Goal: Navigation & Orientation: Find specific page/section

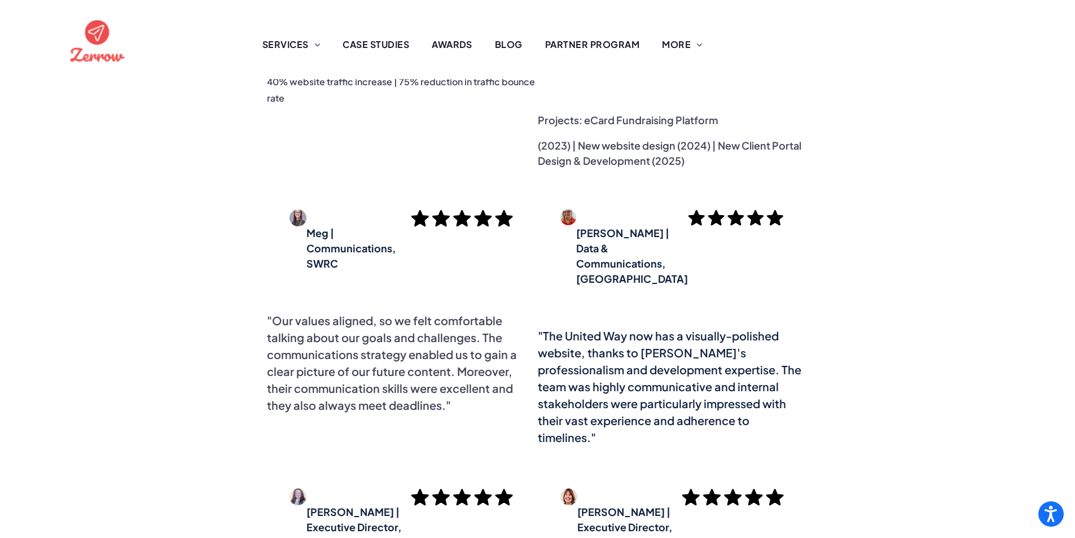
scroll to position [3808, 0]
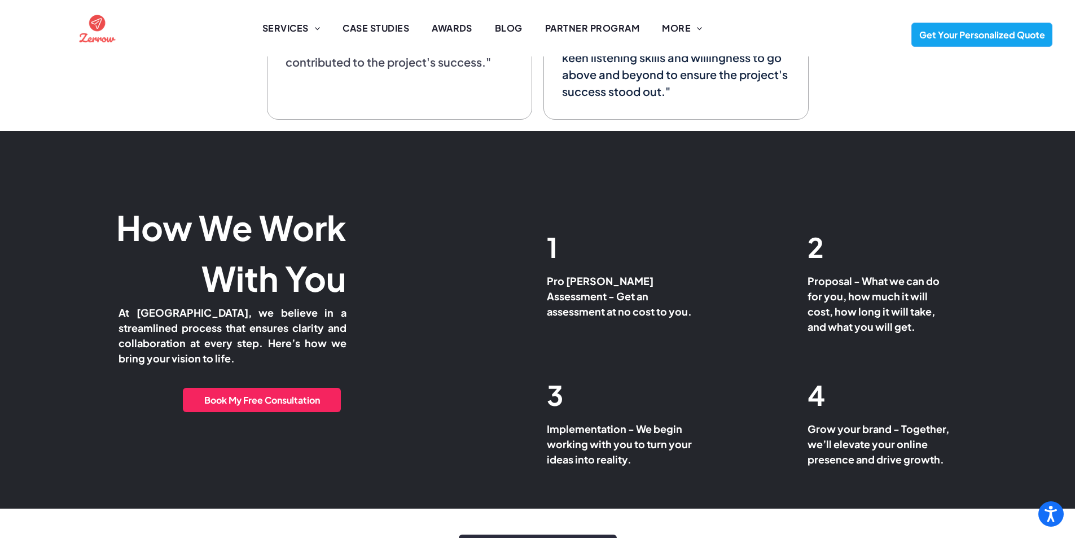
scroll to position [4147, 0]
